Goal: Answer question/provide support: Share knowledge or assist other users

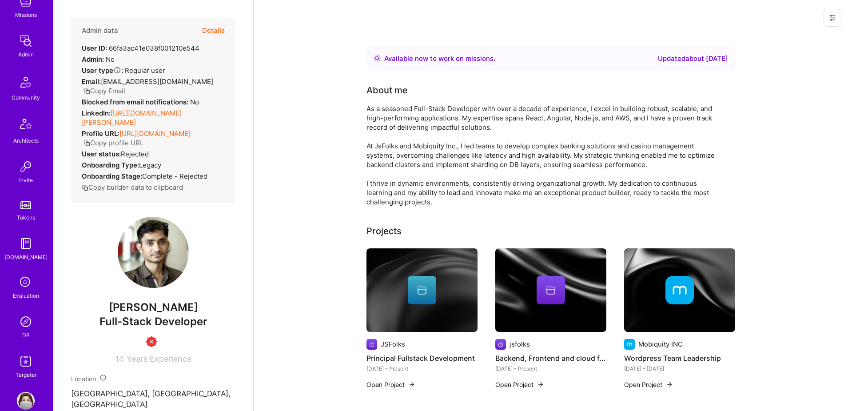
scroll to position [140, 0]
click at [24, 325] on img at bounding box center [26, 321] width 18 height 18
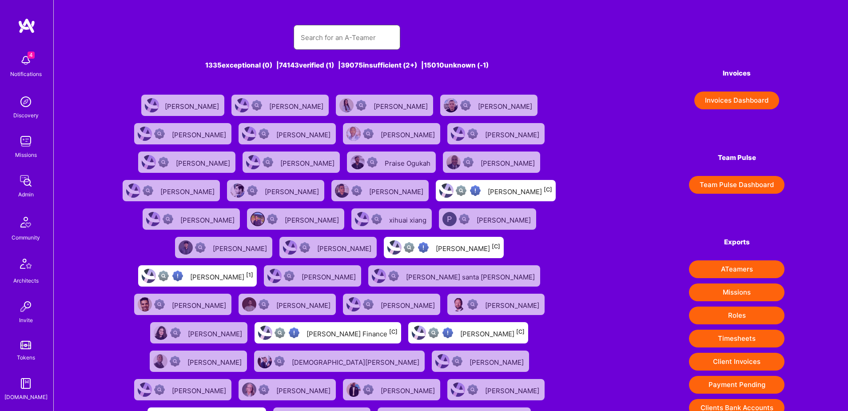
click at [363, 32] on input "text" at bounding box center [347, 37] width 92 height 23
paste input "Piotr Kuczynski"
type input "Piotr Kuczynski"
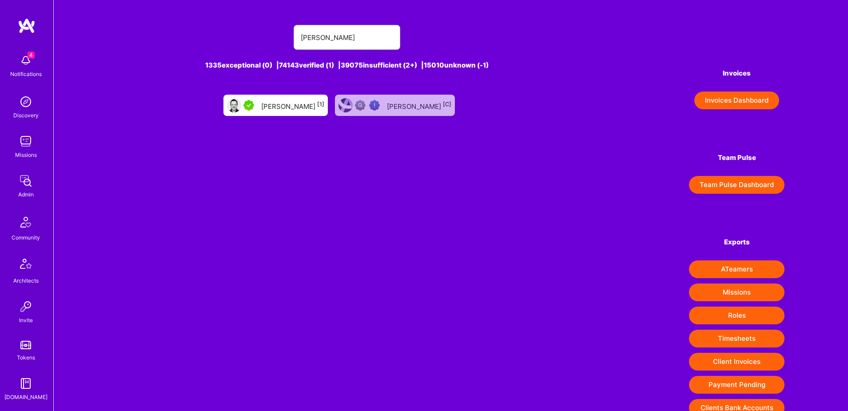
click at [276, 99] on div "Piotr Kuczynski [1]" at bounding box center [275, 105] width 104 height 21
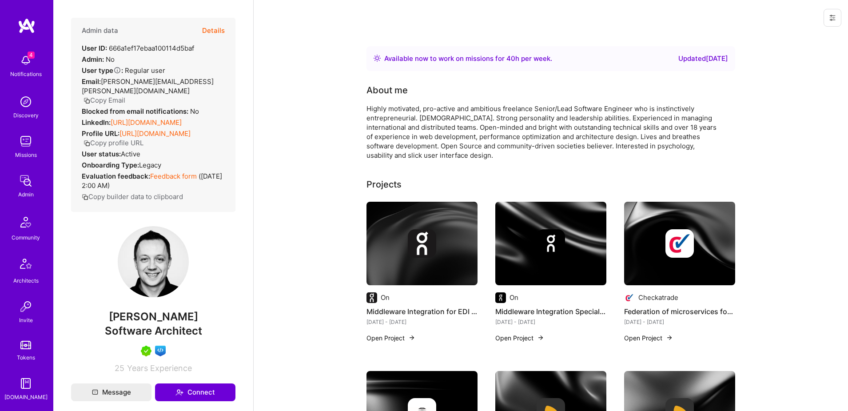
click at [215, 30] on button "Details" at bounding box center [213, 31] width 23 height 26
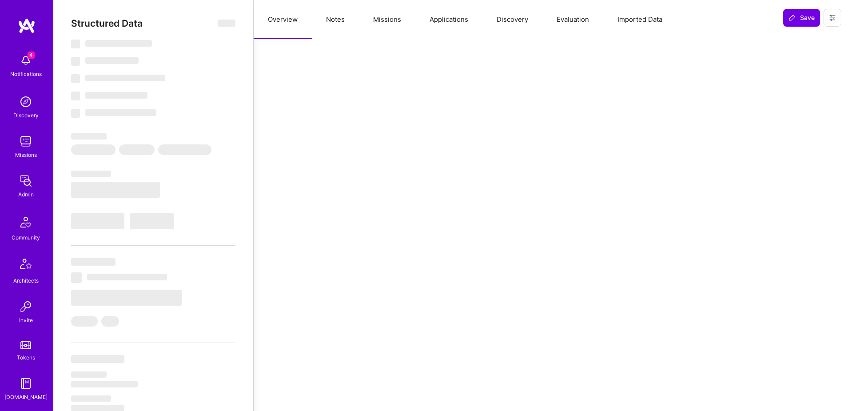
click at [429, 22] on button "Applications" at bounding box center [448, 19] width 67 height 39
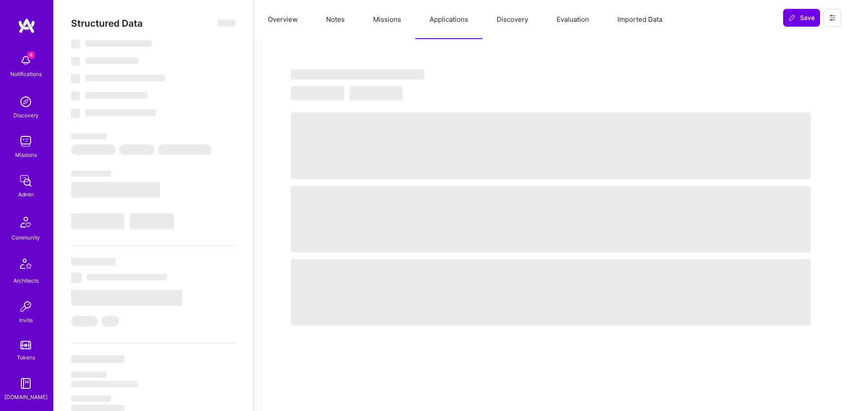
type textarea "x"
select select "Right Now"
select select "5"
select select "4"
select select "7"
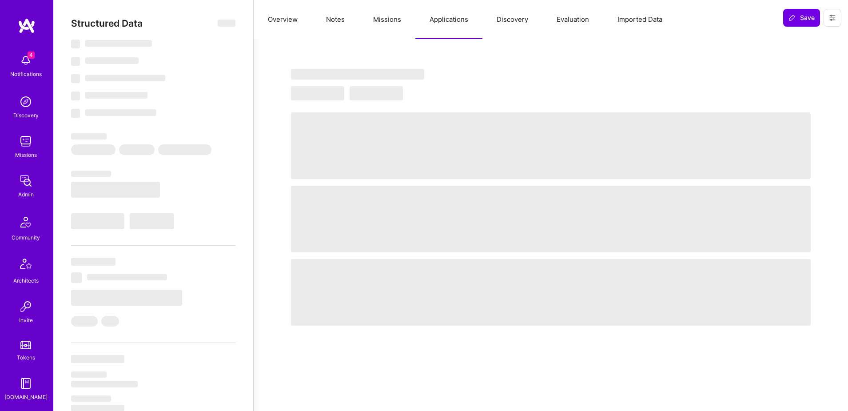
select select "7"
select select "PL"
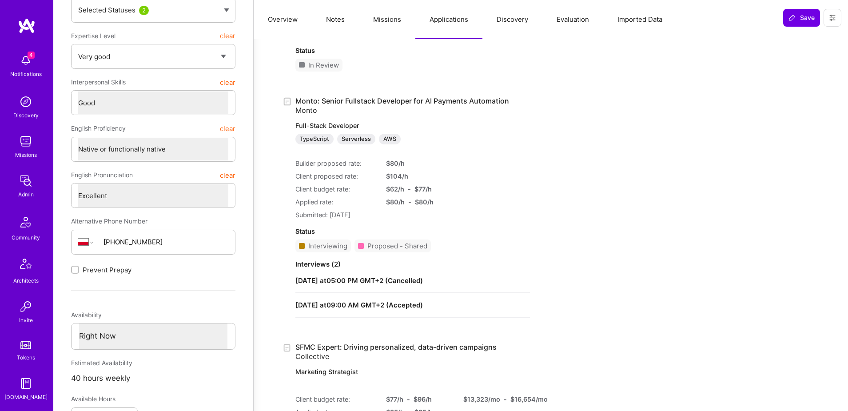
scroll to position [173, 0]
click at [356, 100] on link "Monto: Senior Fullstack Developer for AI Payments Automation Monto Full-Stack D…" at bounding box center [412, 120] width 235 height 48
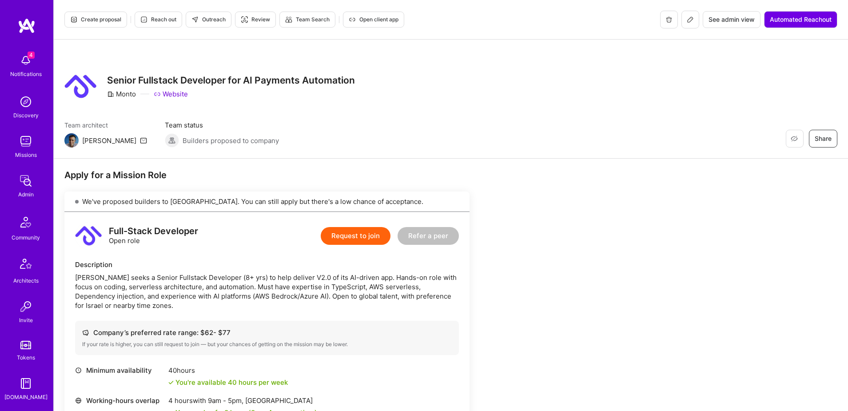
click at [369, 22] on span "Open client app" at bounding box center [374, 20] width 50 height 8
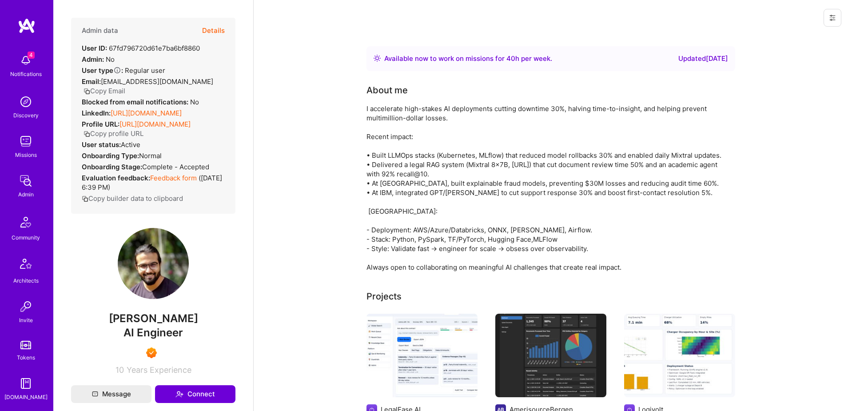
click at [216, 29] on button "Details" at bounding box center [213, 31] width 23 height 26
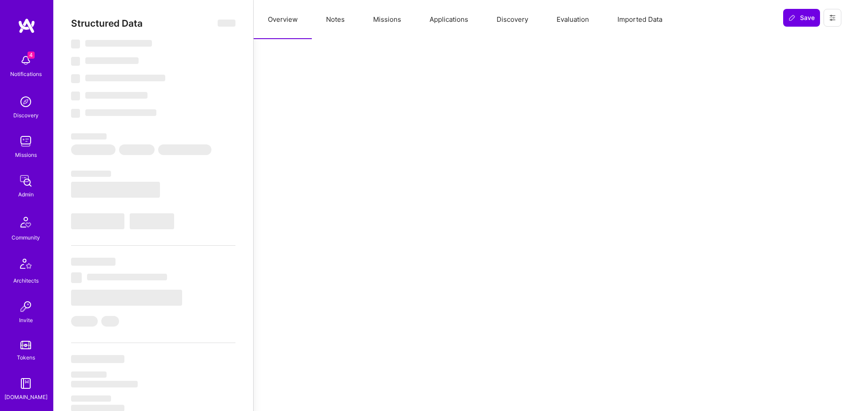
select select "Right Now"
select select "7"
select select "6"
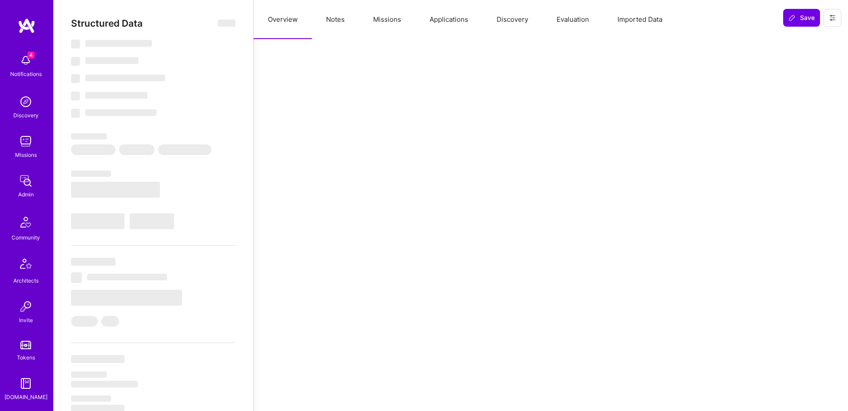
select select "IN"
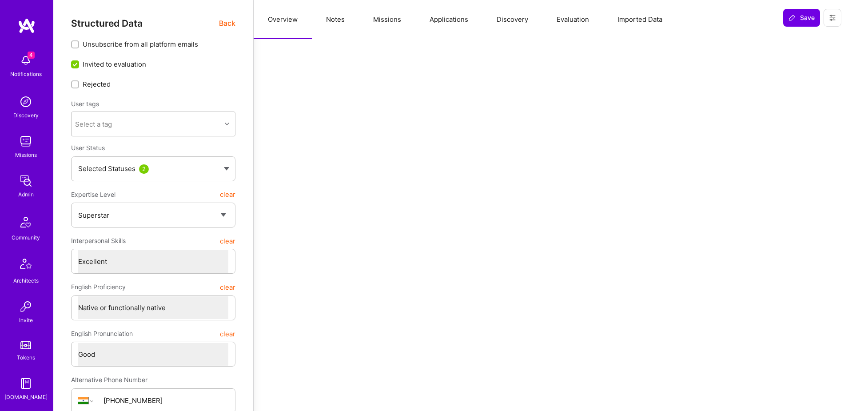
click at [448, 22] on button "Applications" at bounding box center [448, 19] width 67 height 39
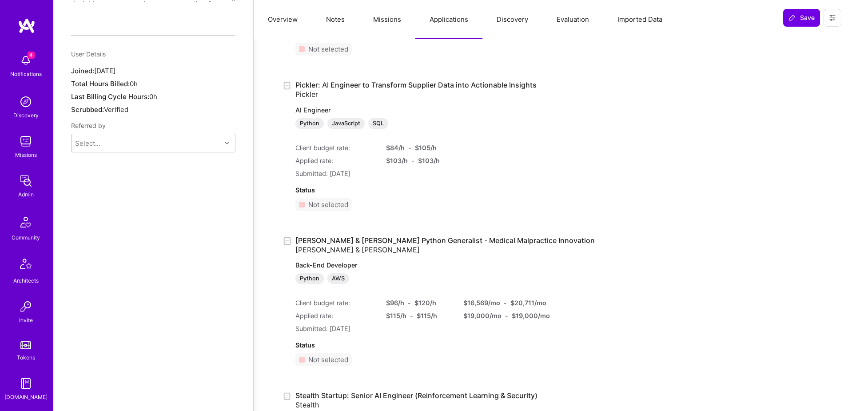
scroll to position [664, 0]
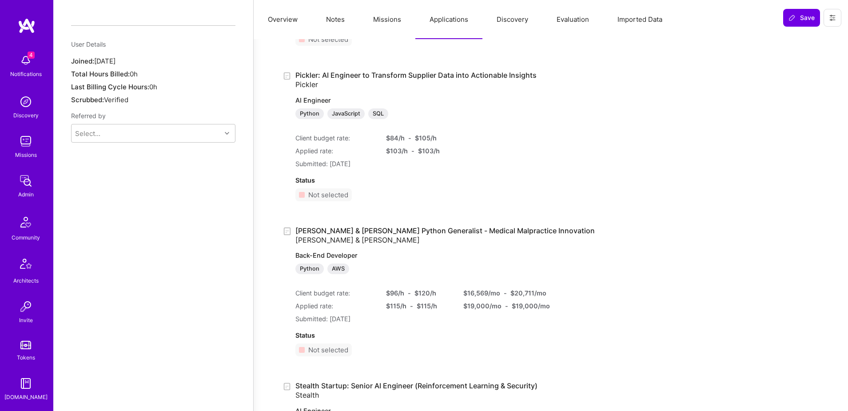
click at [836, 23] on button at bounding box center [833, 18] width 18 height 18
click at [812, 42] on button "Login as Luve" at bounding box center [800, 38] width 82 height 23
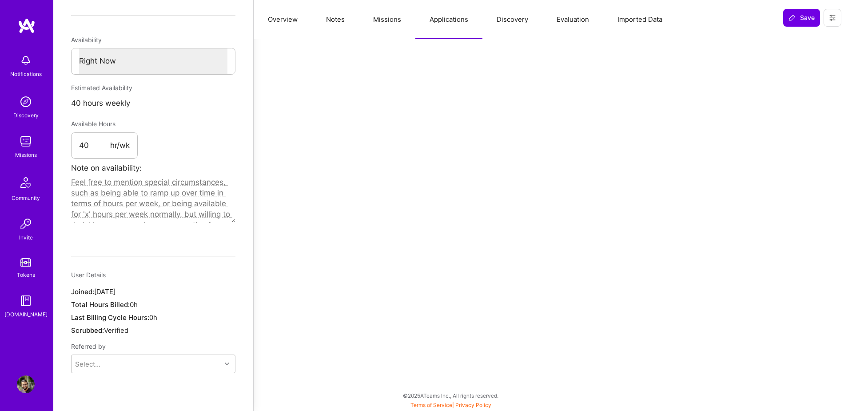
scroll to position [419, 0]
